Goal: Ask a question: Seek information or help from site administrators or community

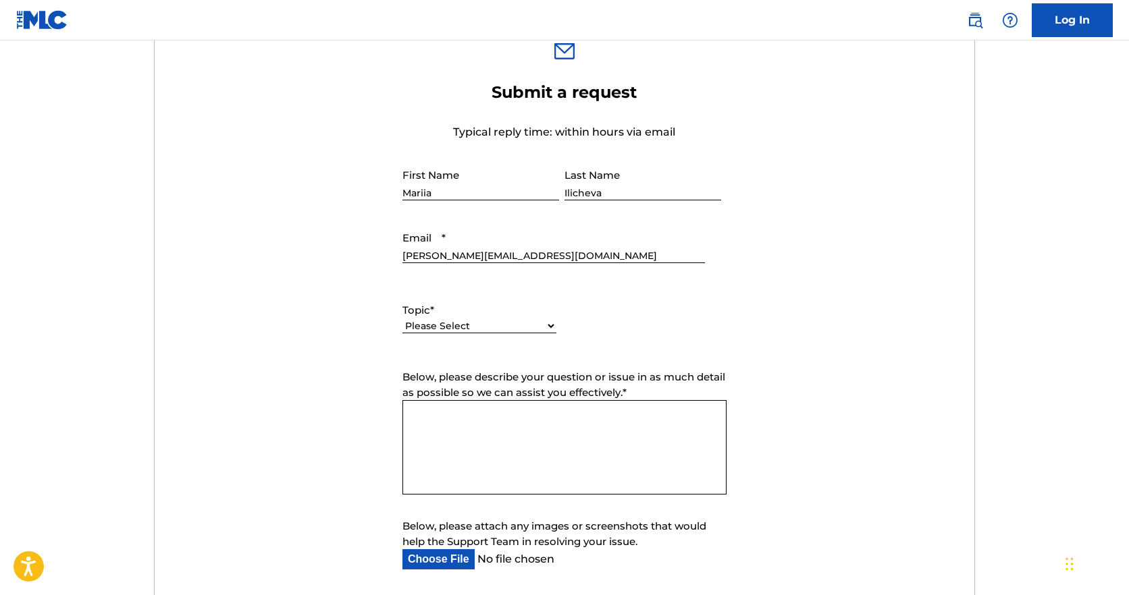
click at [550, 427] on textarea "Below, please describe your question or issue in as much detail as possible so …" at bounding box center [564, 447] width 324 height 95
click at [748, 322] on form "Submit a request Typical reply time: within hours via email First Name Mariia L…" at bounding box center [565, 364] width 820 height 564
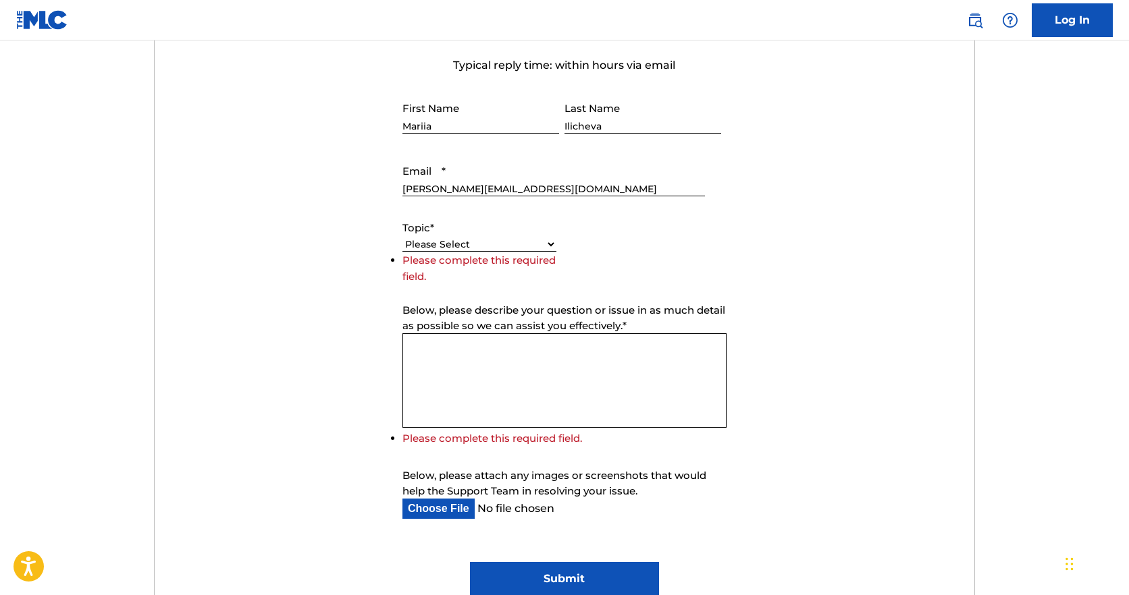
scroll to position [528, 0]
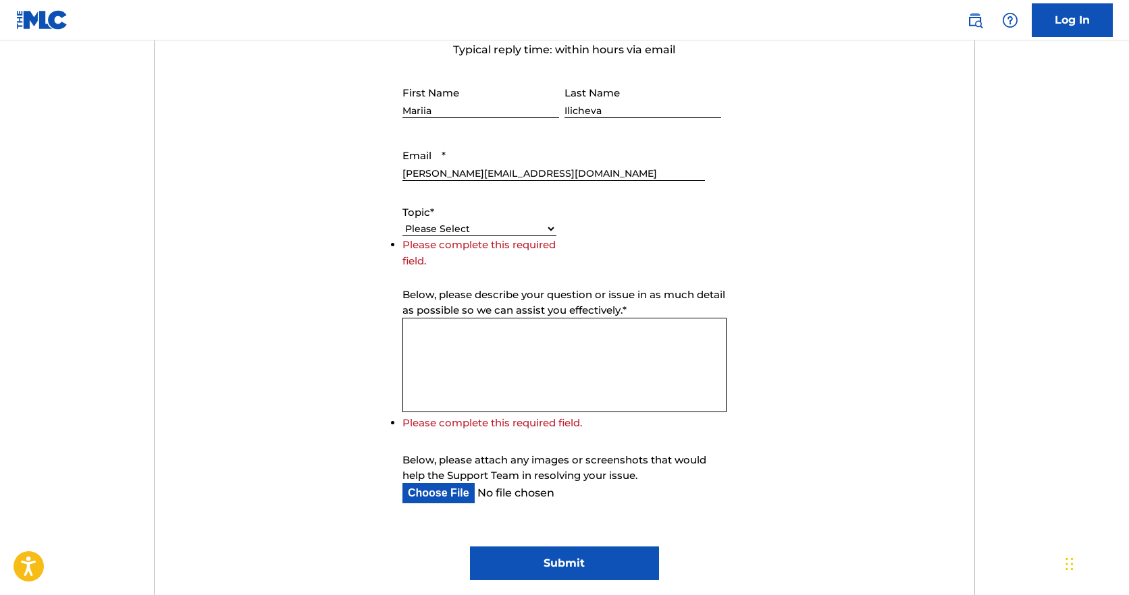
select select "I need help with my account"
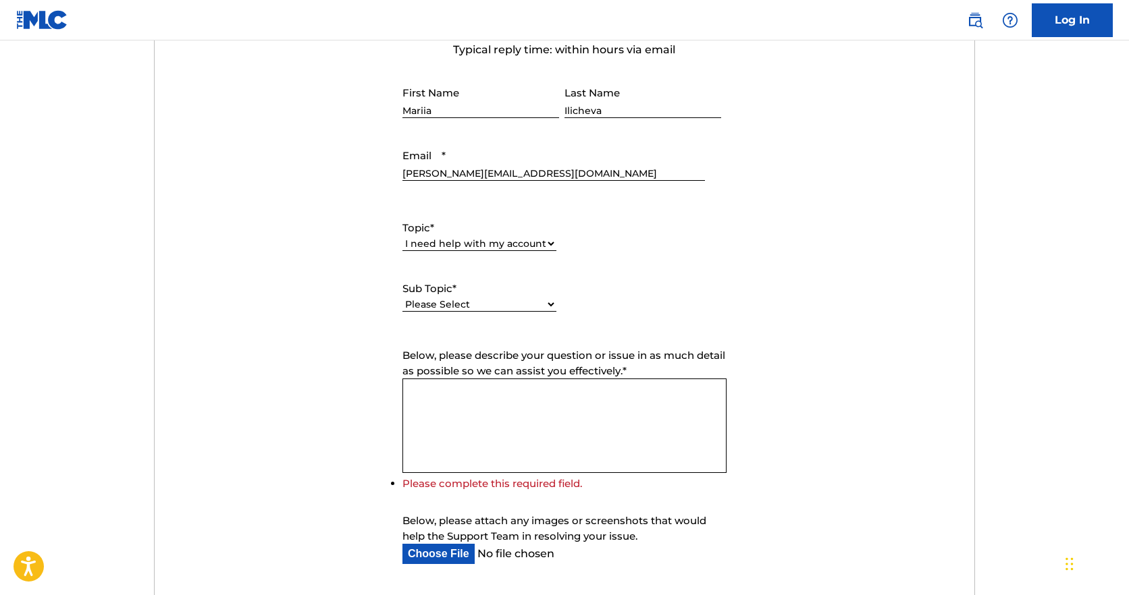
click at [442, 396] on textarea "Below, please describe your question or issue in as much detail as possible so …" at bounding box center [564, 426] width 324 height 95
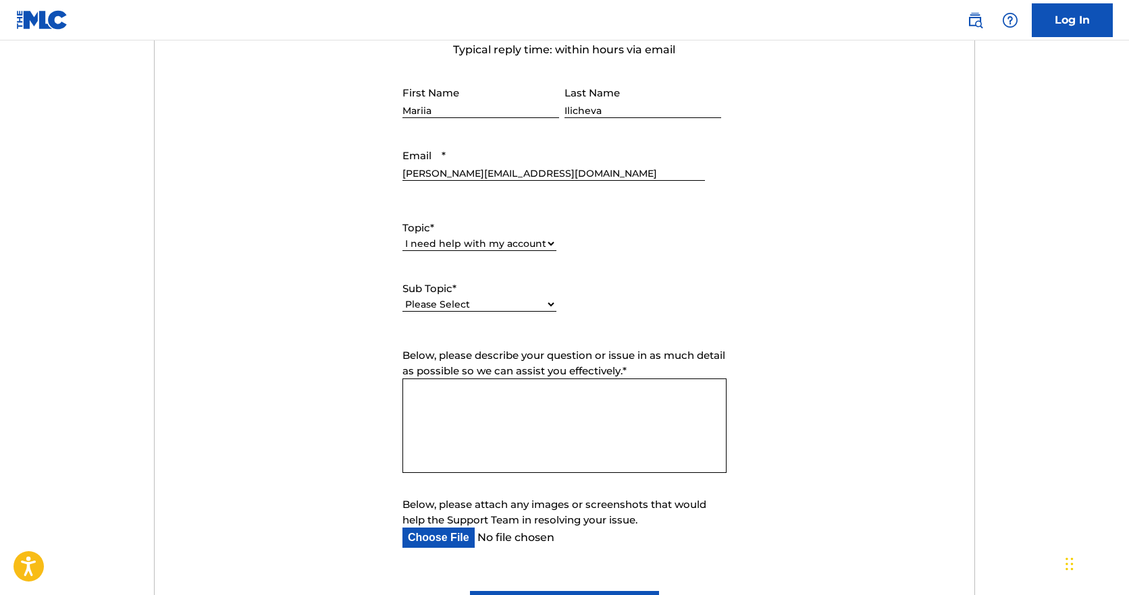
paste textarea "Issue with Search Function in Registered Works"
paste textarea "Hello, I’m experiencing an issue with the search function in my account. When I…"
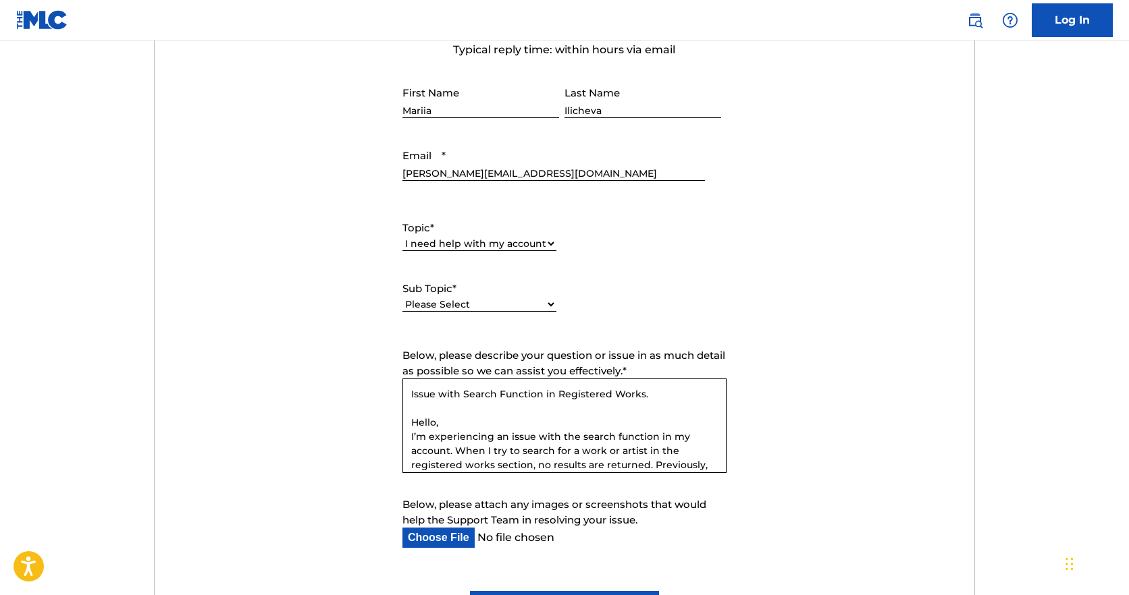
scroll to position [122, 0]
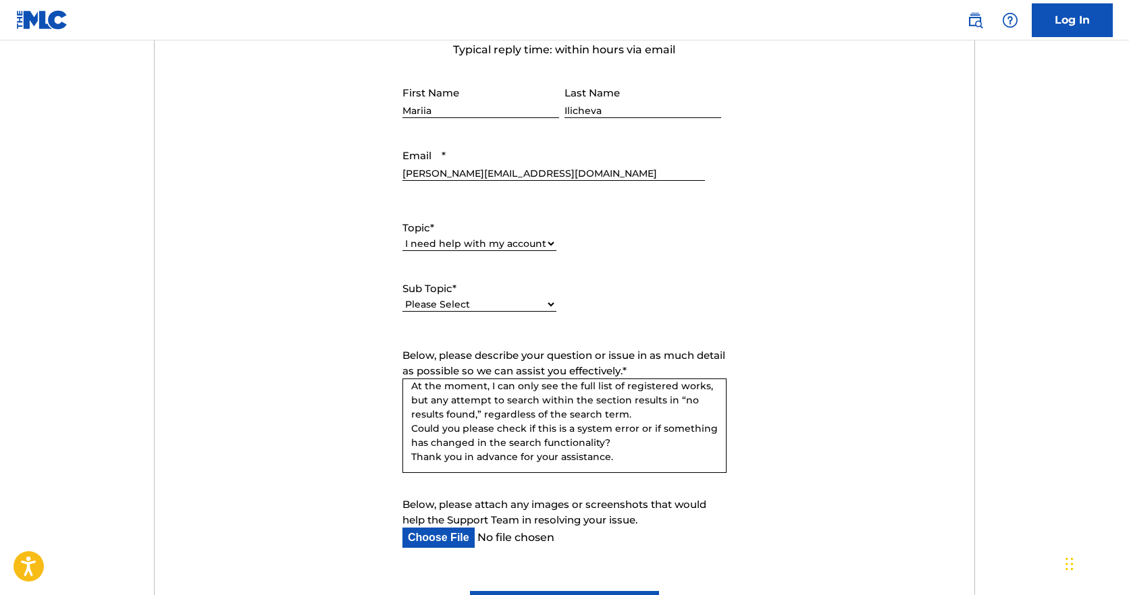
click at [625, 438] on textarea "Issue with Search Function in Registered Works. Hello, I’m experiencing an issu…" at bounding box center [564, 426] width 324 height 95
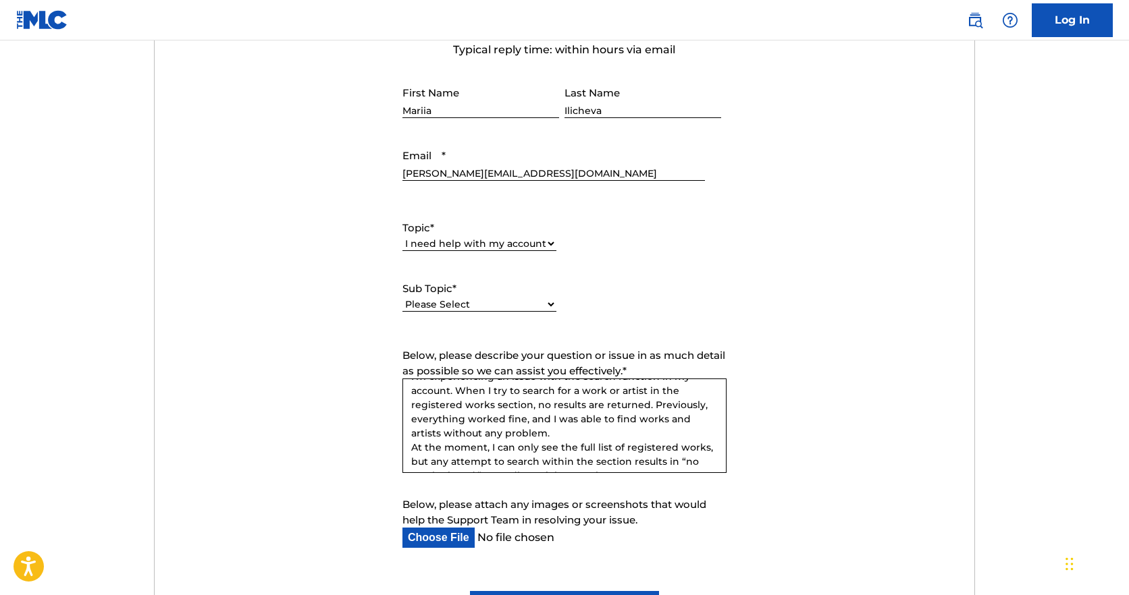
scroll to position [57, 0]
click at [527, 408] on textarea "Issue with Search Function in Registered Works. Hello, I’m experiencing an issu…" at bounding box center [564, 426] width 324 height 95
click at [462, 409] on textarea "Issue with Search Function in Registered Works. Hello, I’m experiencing an issu…" at bounding box center [564, 426] width 324 height 95
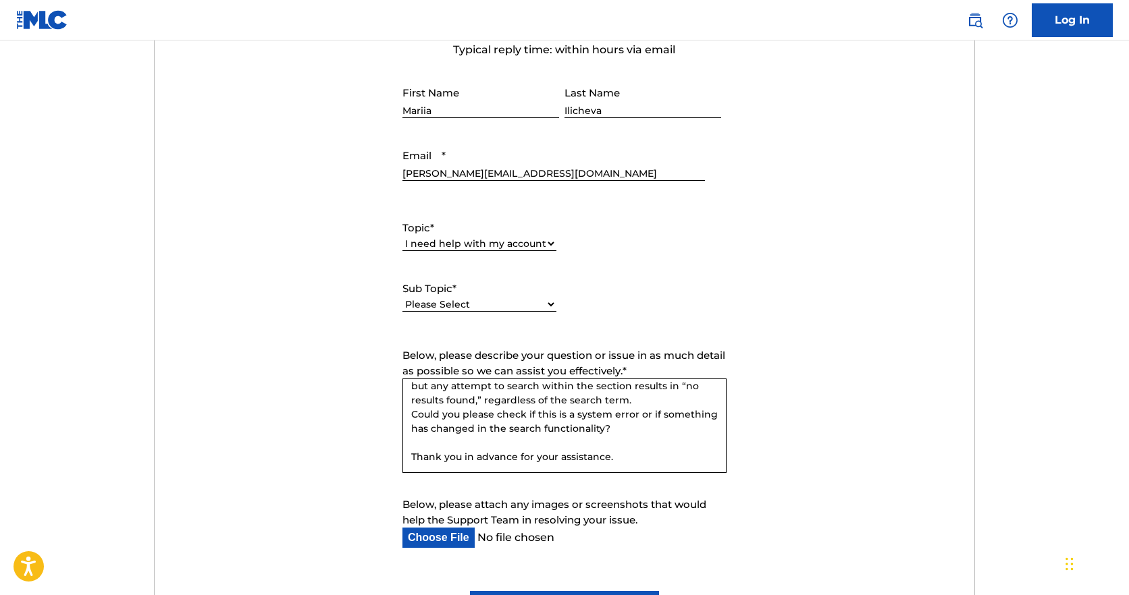
scroll to position [136, 0]
type textarea "Issue with Search Function in Registered Works. Hello, I’m experiencing an issu…"
click at [426, 535] on input "Below, please attach any images or screenshots that would help the Support Team…" at bounding box center [553, 538] width 302 height 20
type input "C:\fakepath\Screenshot [DATE] 8.05.12 PM.png"
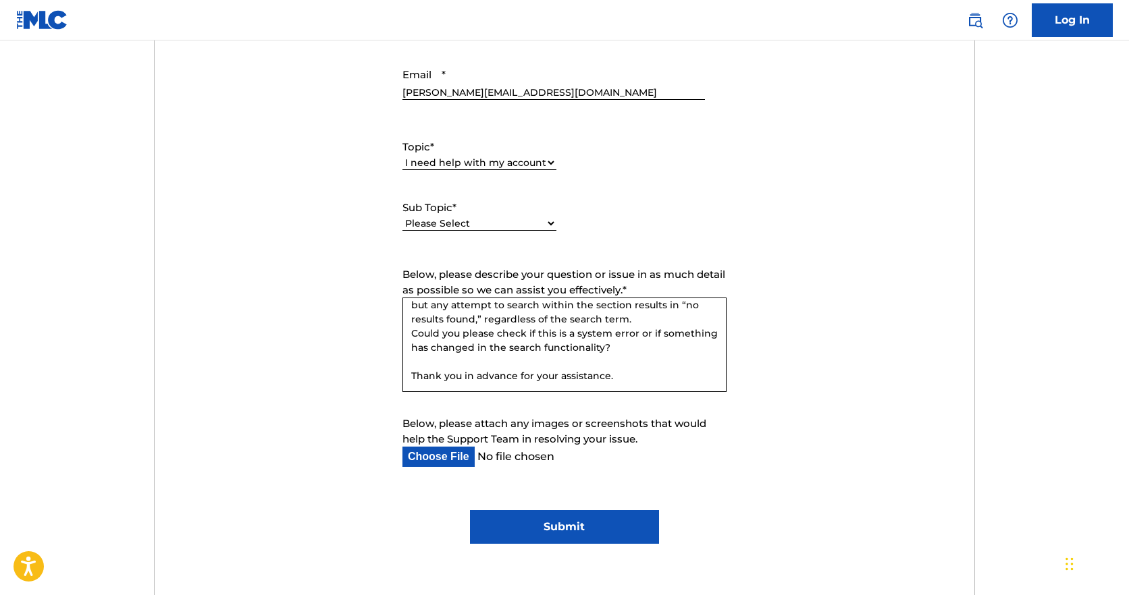
scroll to position [629, 0]
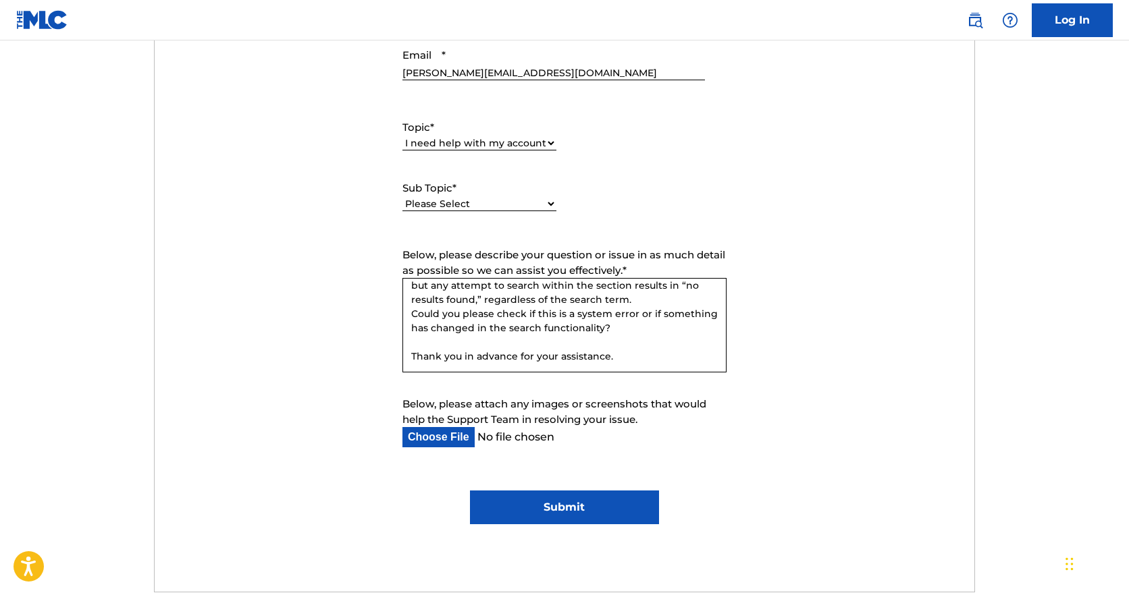
click at [435, 436] on input "Below, please attach any images or screenshots that would help the Support Team…" at bounding box center [553, 437] width 302 height 20
click at [446, 436] on input "Below, please attach any images or screenshots that would help the Support Team…" at bounding box center [553, 437] width 302 height 20
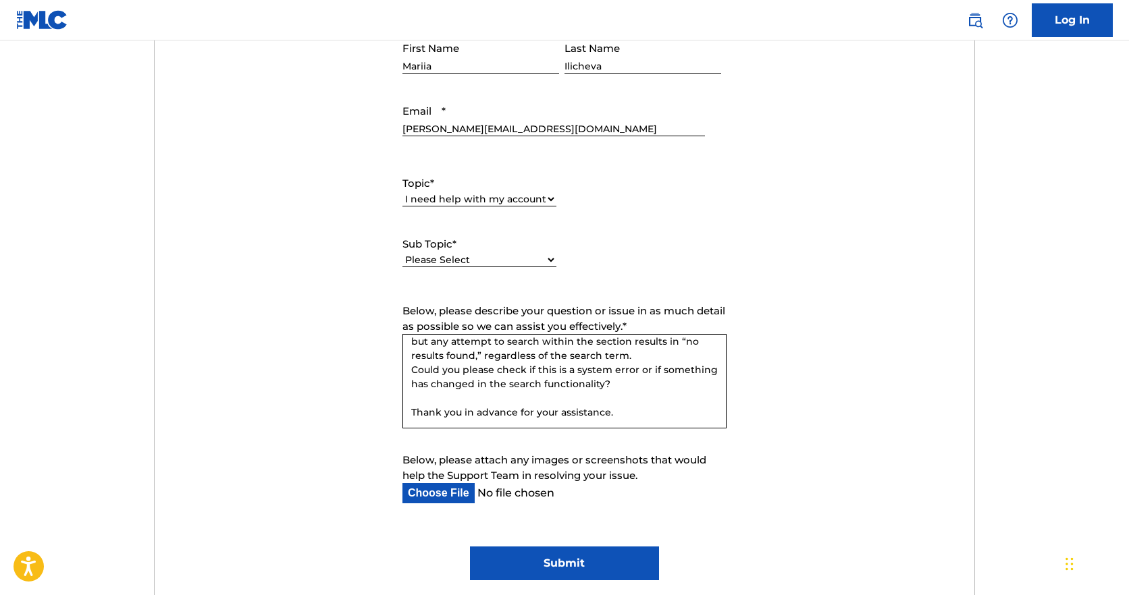
scroll to position [563, 0]
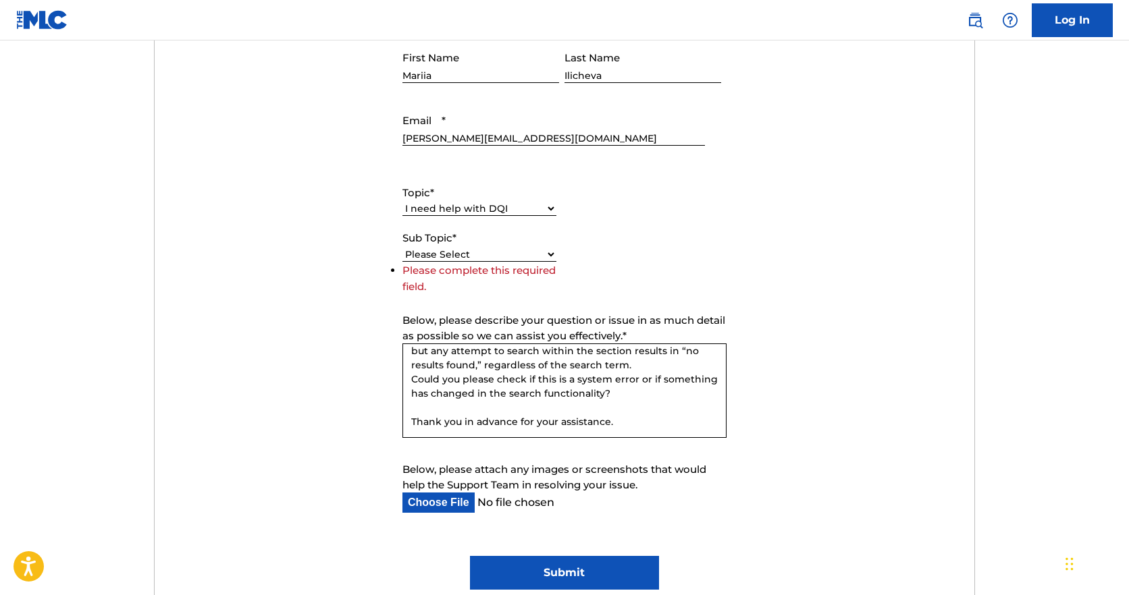
select select "I need help with managing my catalog"
select select "I need help editing my works"
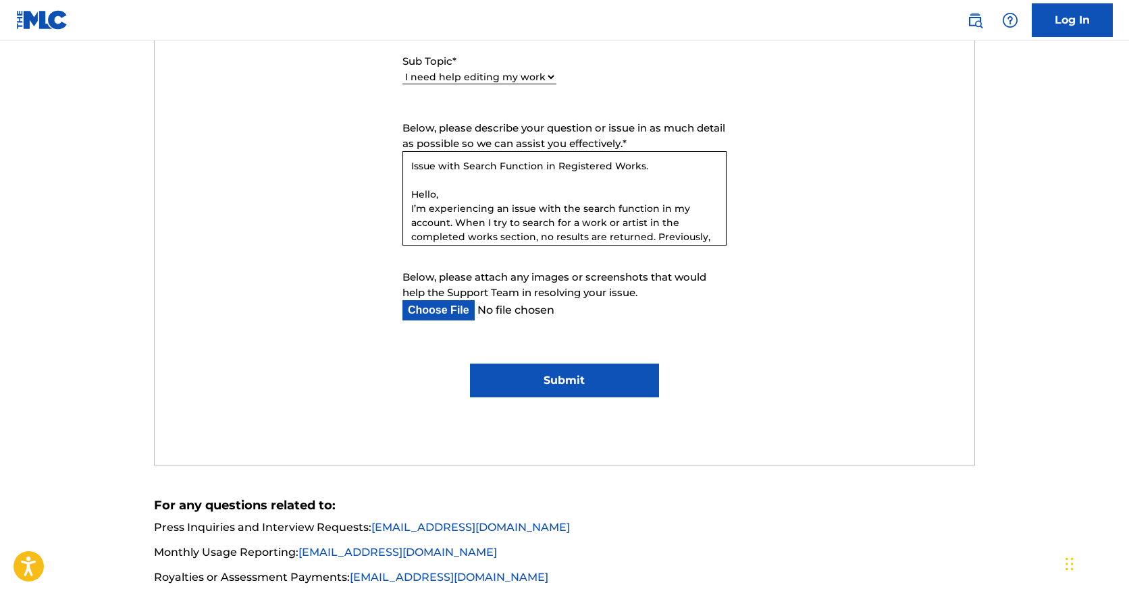
scroll to position [0, 0]
click at [544, 388] on input "Submit" at bounding box center [564, 381] width 188 height 34
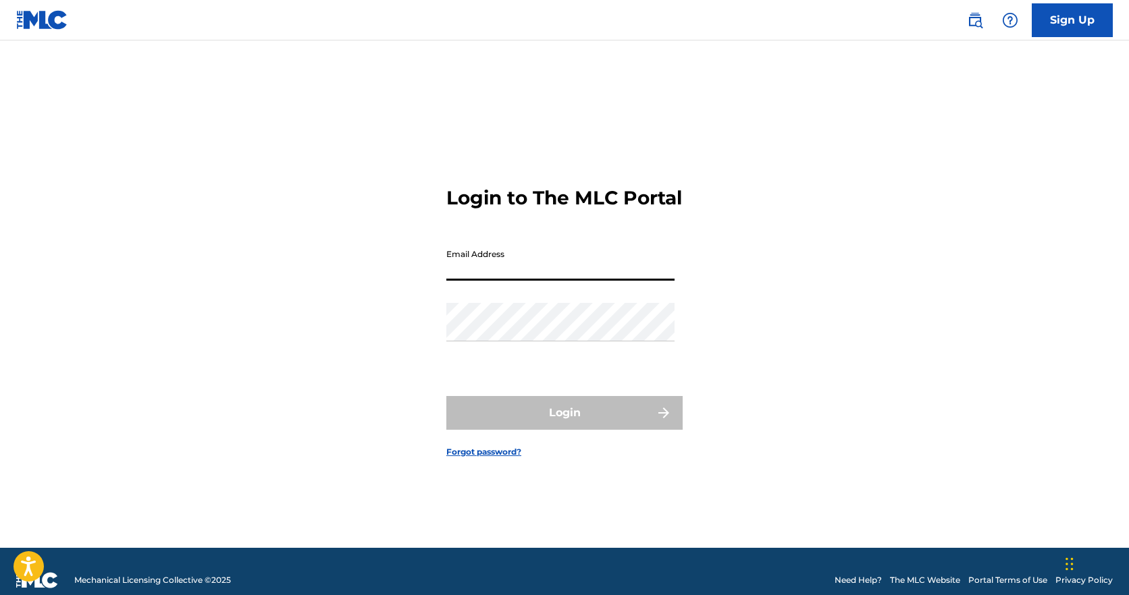
type input "[PERSON_NAME][EMAIL_ADDRESS][DOMAIN_NAME]"
click at [564, 425] on button "Login" at bounding box center [564, 413] width 236 height 34
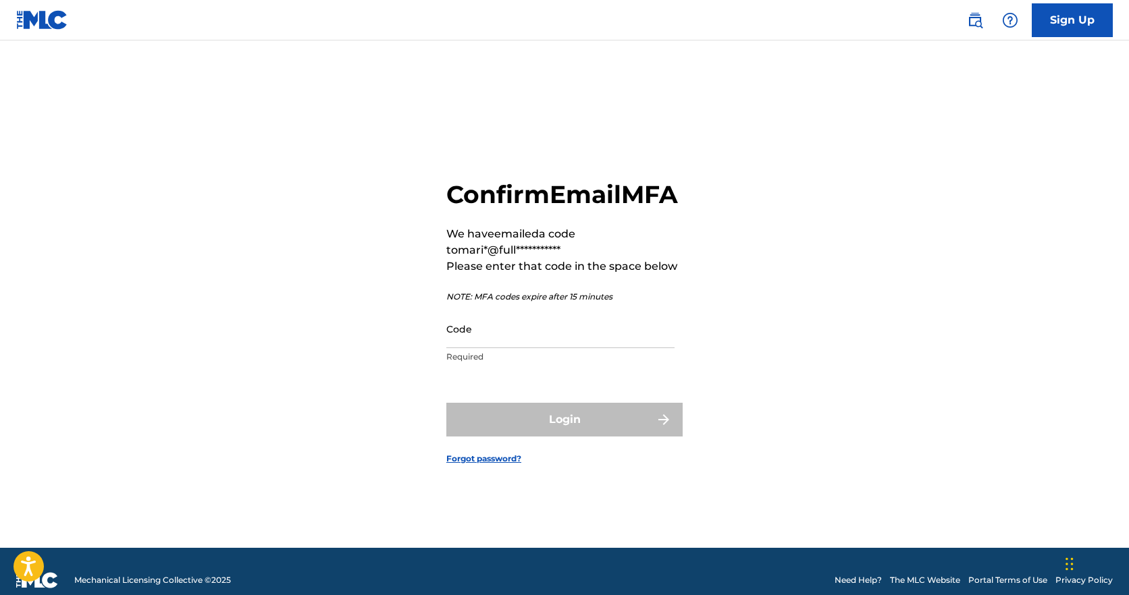
click at [524, 334] on input "Code" at bounding box center [560, 329] width 228 height 38
paste input "935359"
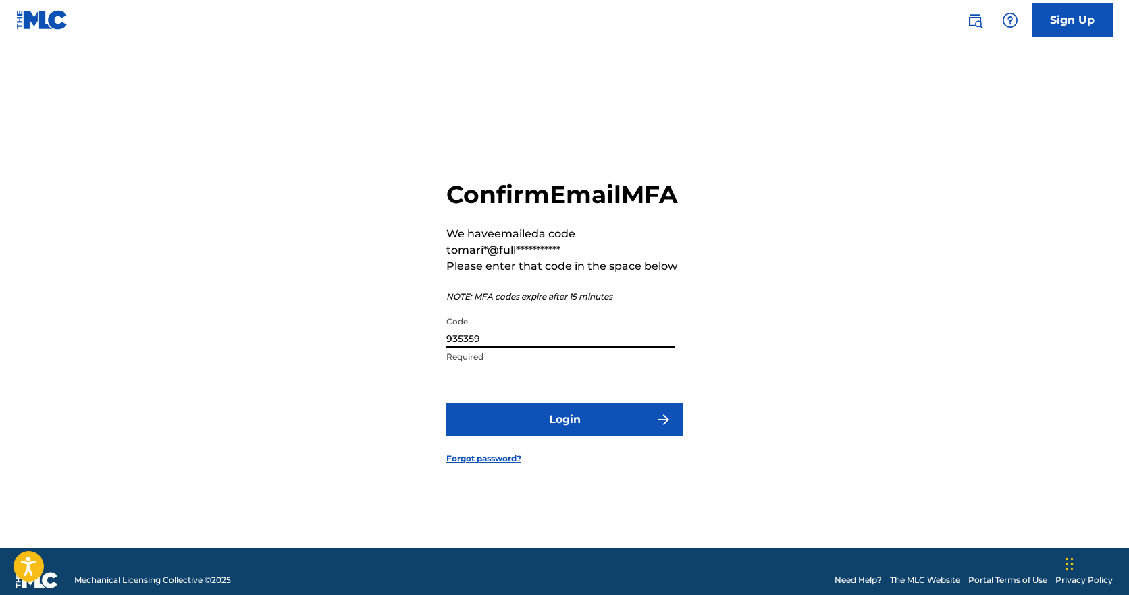
type input "935359"
click at [537, 437] on button "Login" at bounding box center [564, 420] width 236 height 34
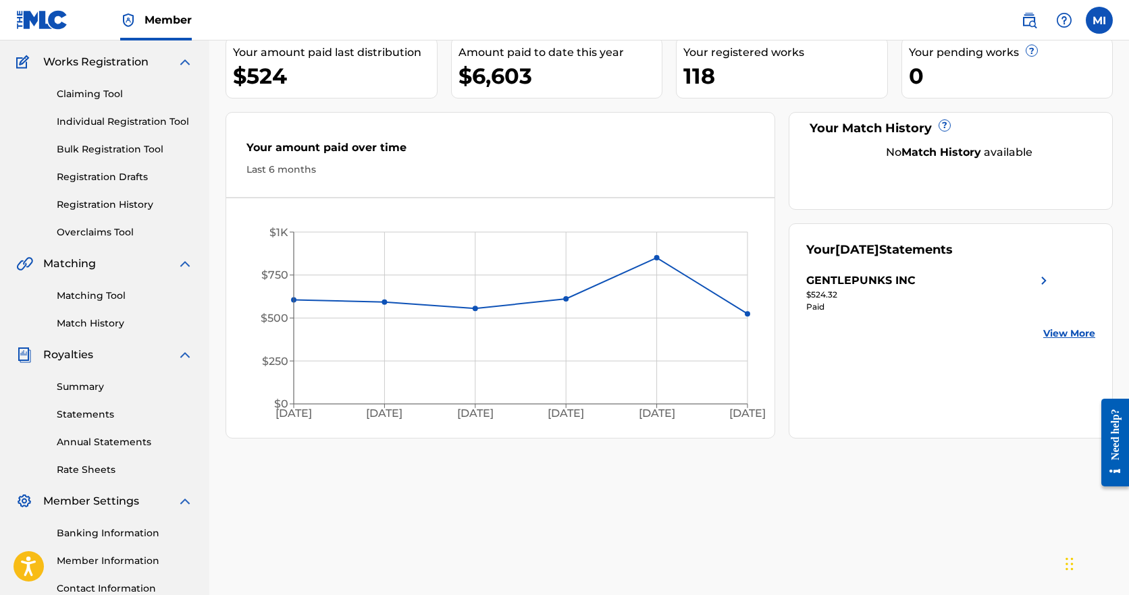
scroll to position [111, 0]
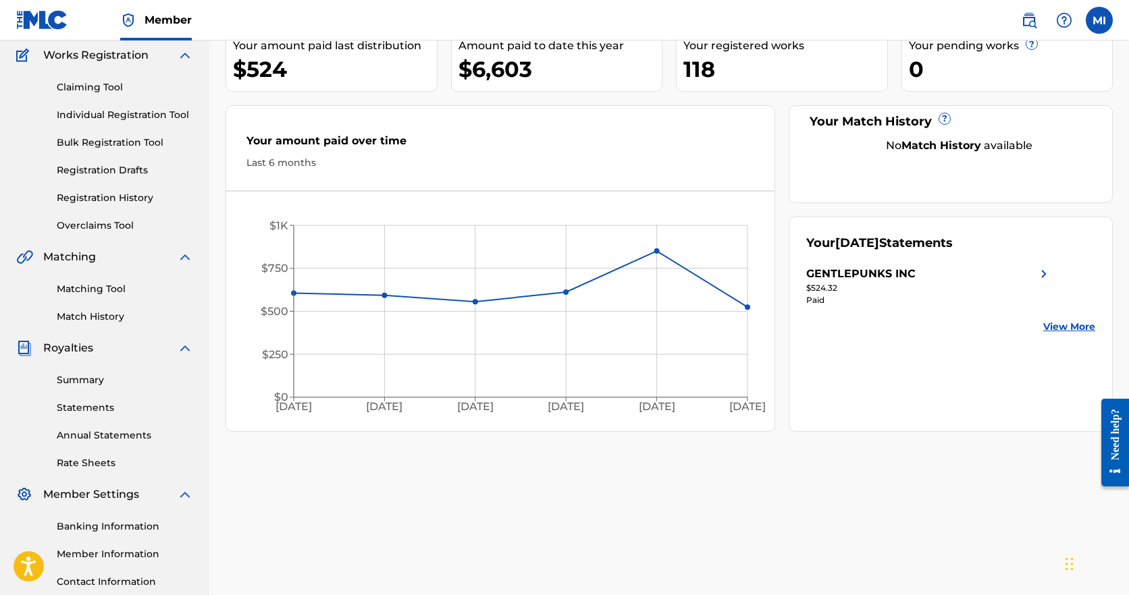
click at [115, 198] on link "Registration History" at bounding box center [125, 198] width 136 height 14
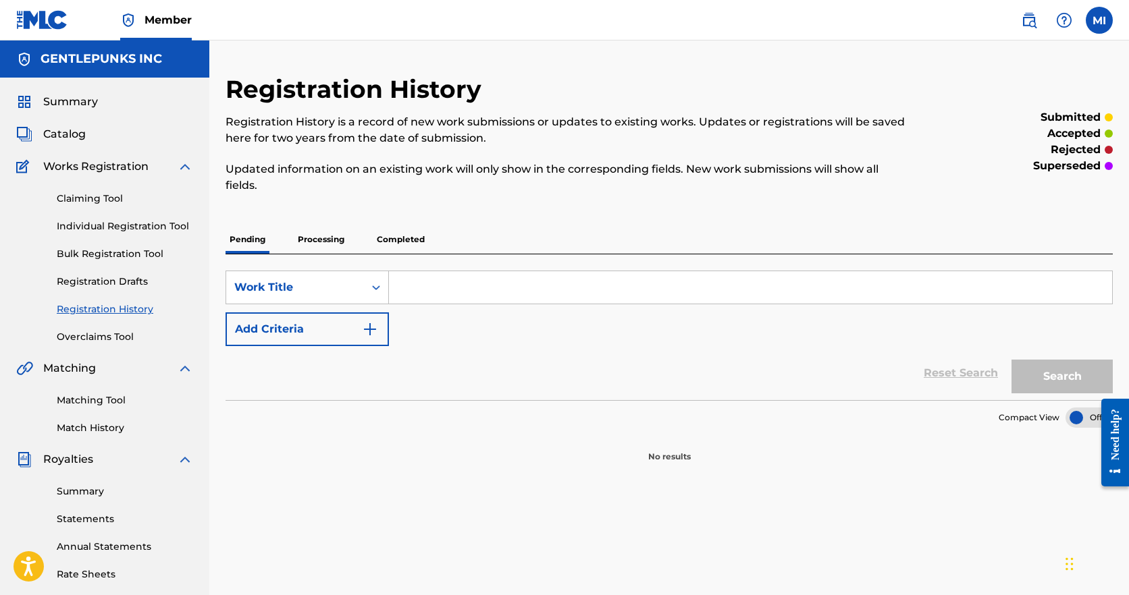
click at [418, 240] on p "Completed" at bounding box center [401, 239] width 56 height 28
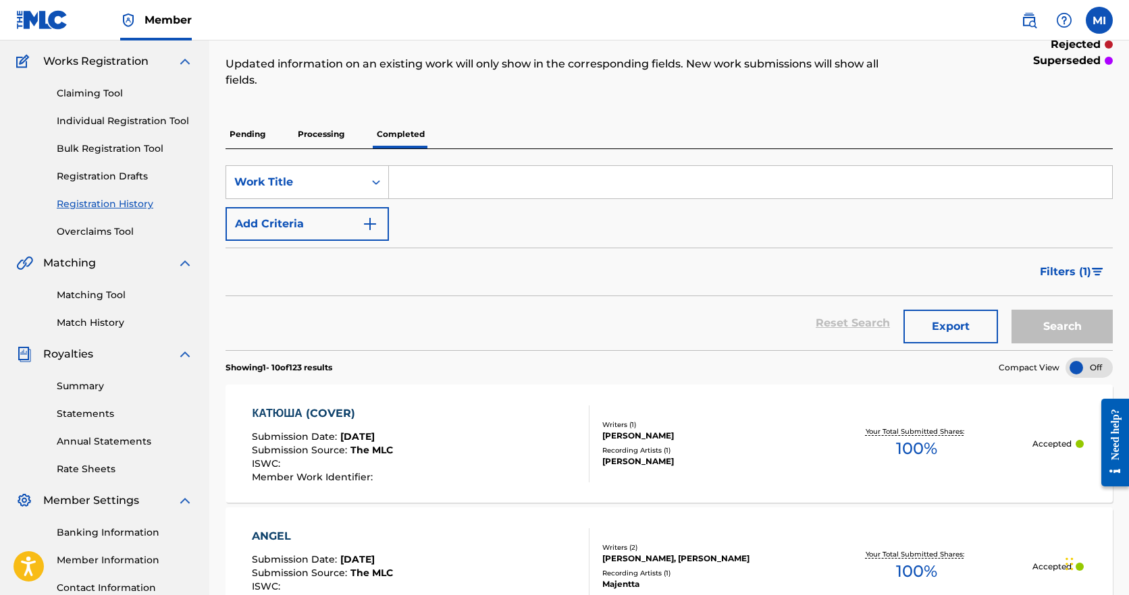
scroll to position [97, 0]
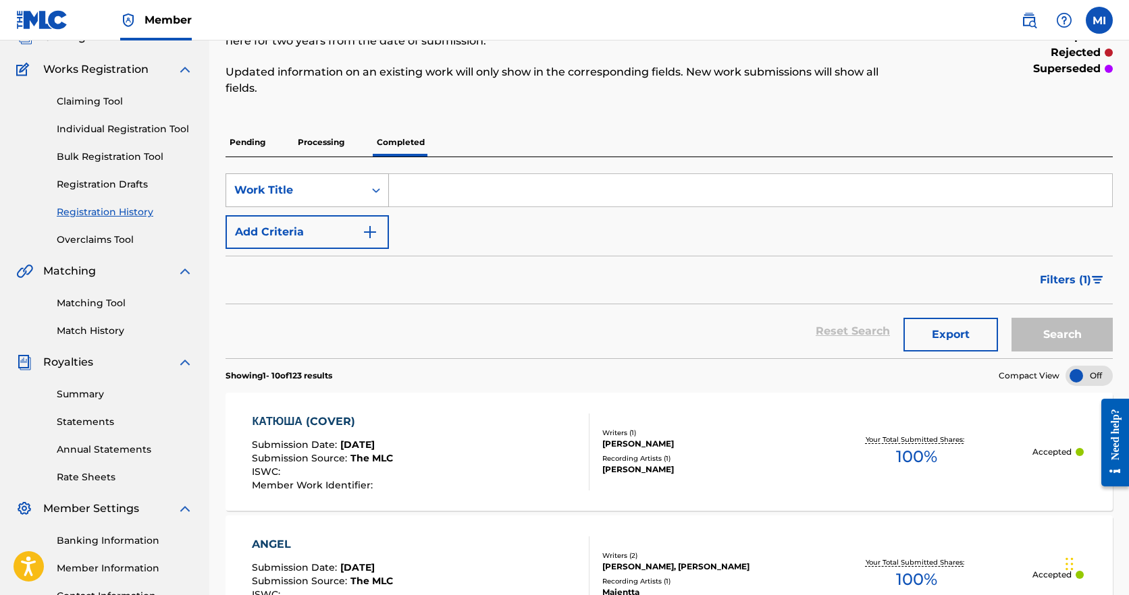
click at [374, 186] on icon "Search Form" at bounding box center [376, 191] width 14 height 14
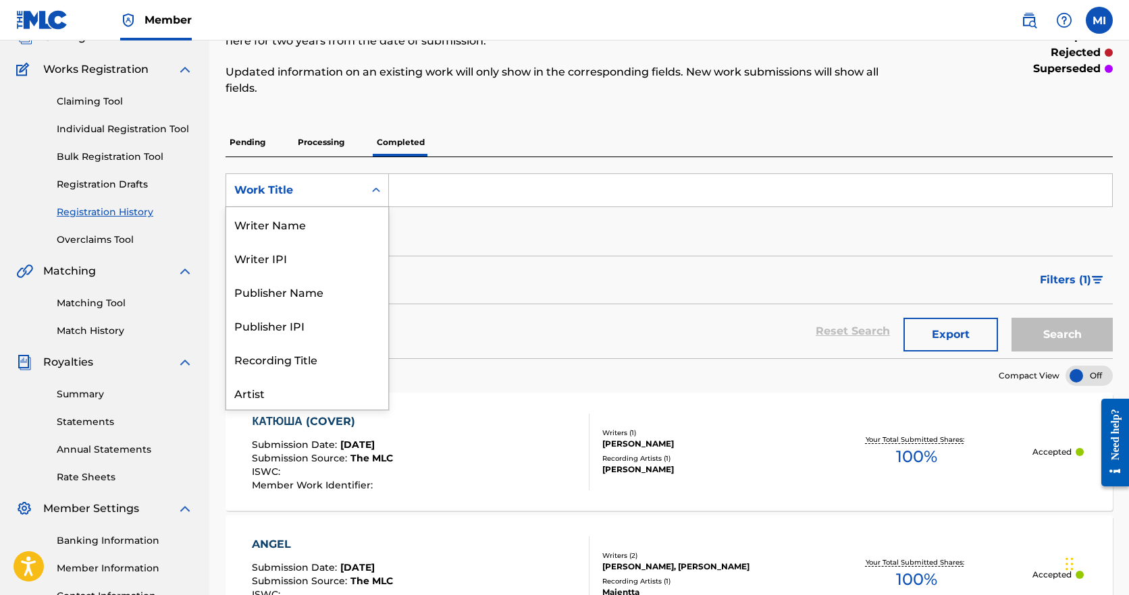
scroll to position [68, 0]
click at [267, 328] on div "Artist" at bounding box center [307, 326] width 162 height 34
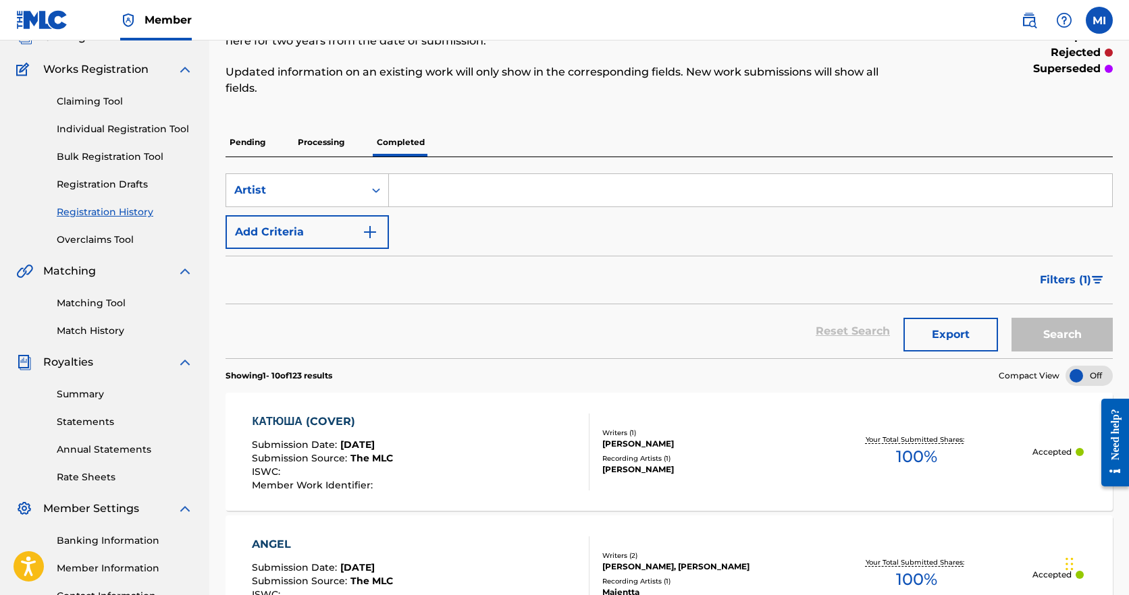
click at [498, 195] on input "Search Form" at bounding box center [750, 190] width 723 height 32
click at [1062, 335] on button "Search" at bounding box center [1061, 335] width 101 height 34
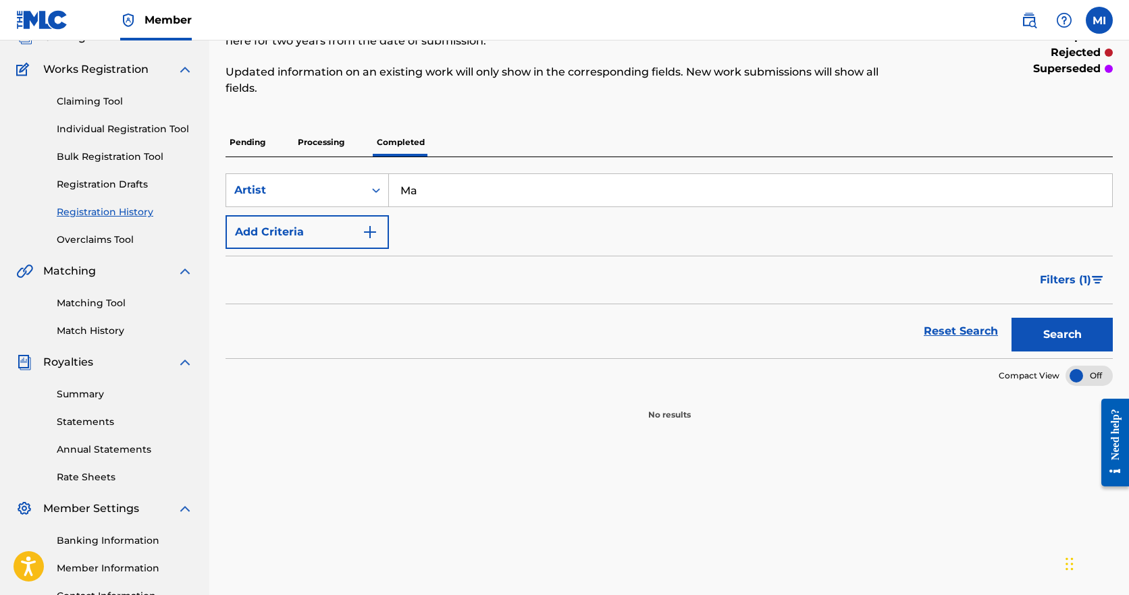
type input "M"
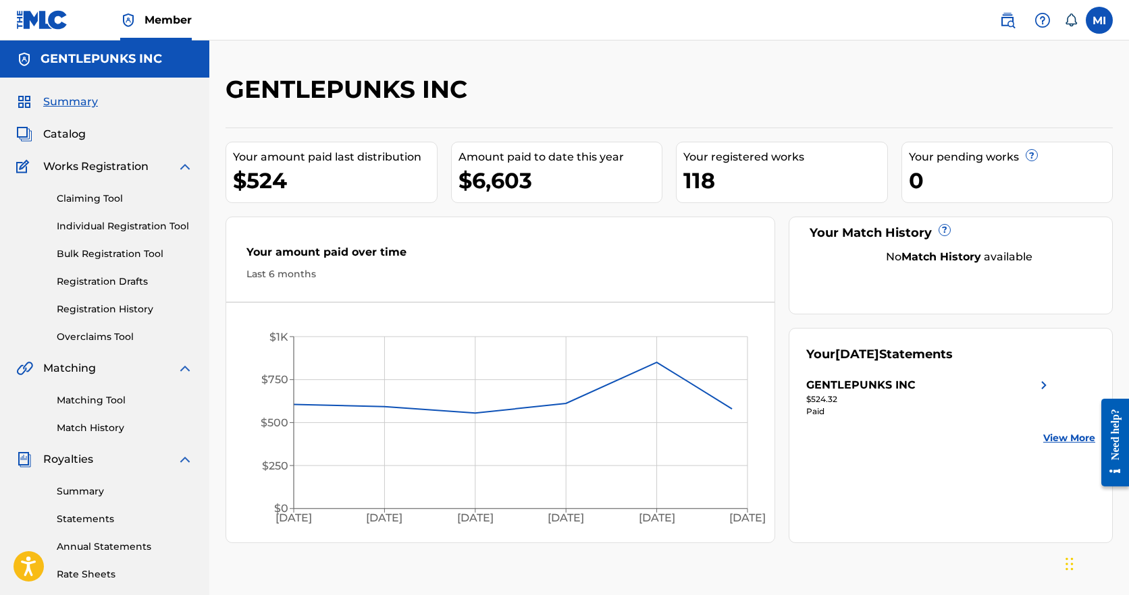
click at [103, 309] on link "Registration History" at bounding box center [125, 309] width 136 height 14
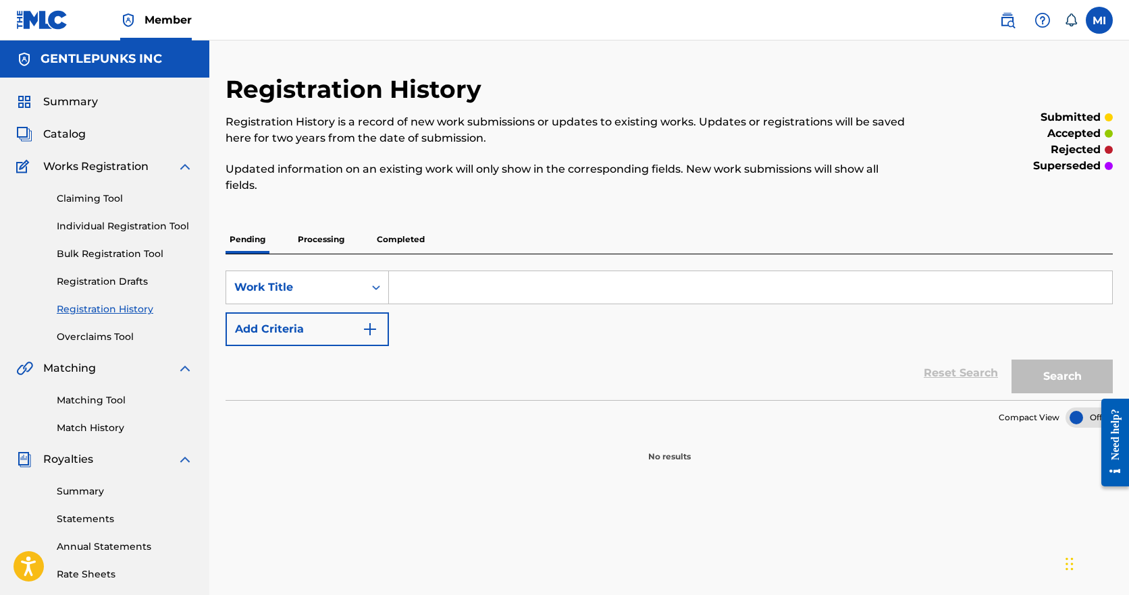
click at [400, 242] on p "Completed" at bounding box center [401, 239] width 56 height 28
